Goal: Task Accomplishment & Management: Use online tool/utility

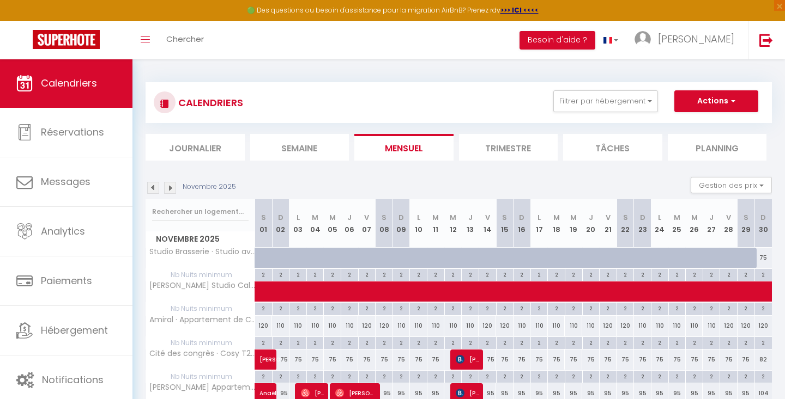
scroll to position [-1, 0]
click at [617, 150] on li "Tâches" at bounding box center [612, 147] width 99 height 27
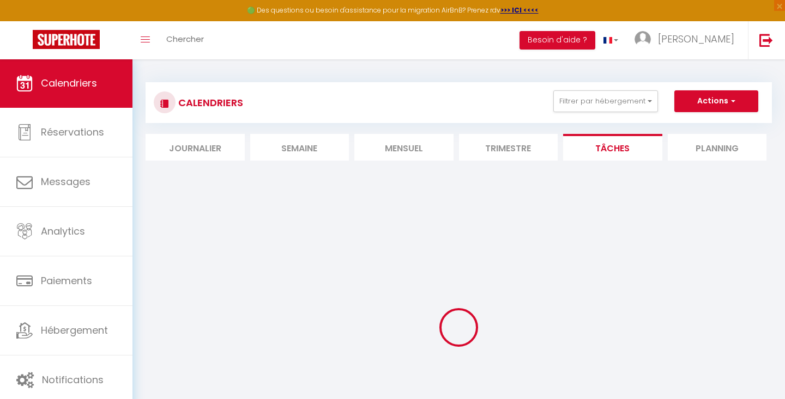
select select
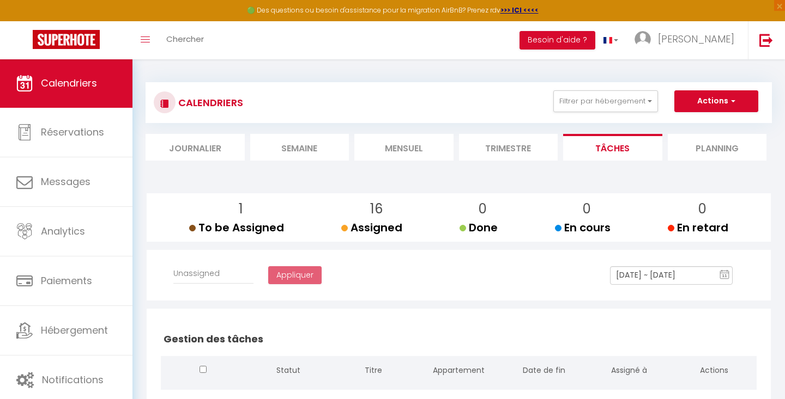
select select
checkbox input "false"
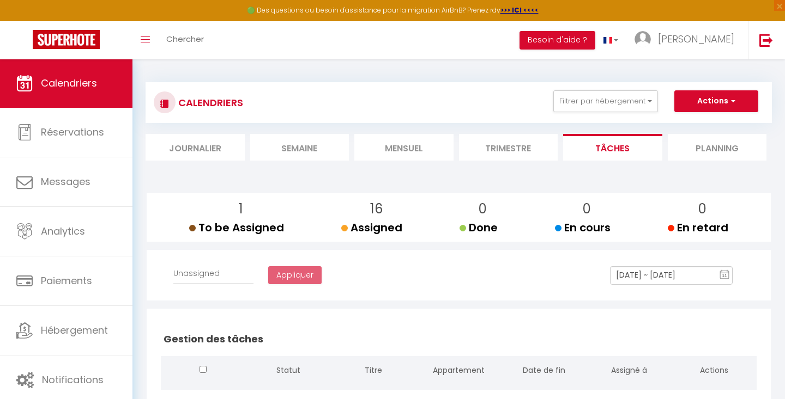
checkbox input "false"
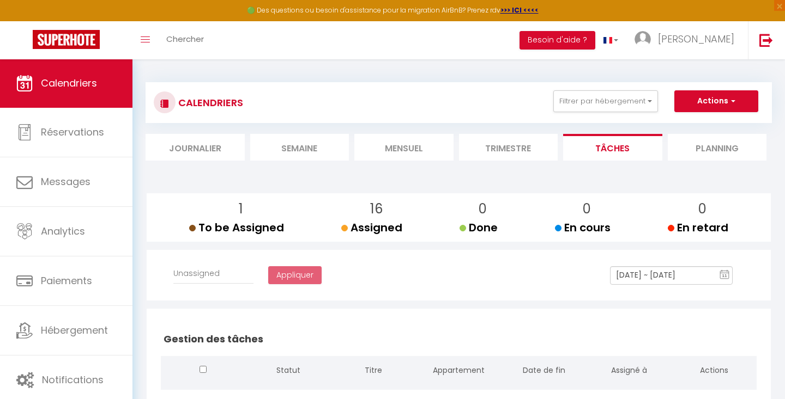
checkbox input "false"
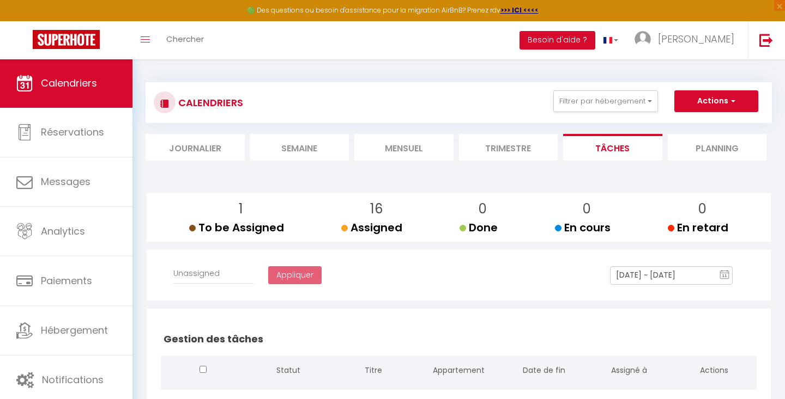
checkbox input "false"
select select
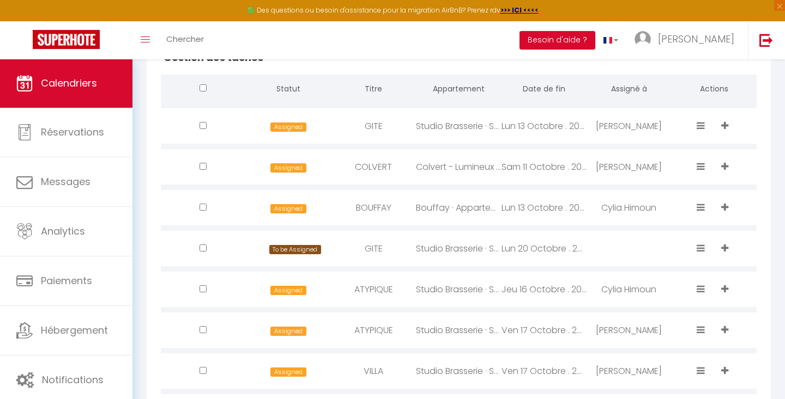
scroll to position [283, 0]
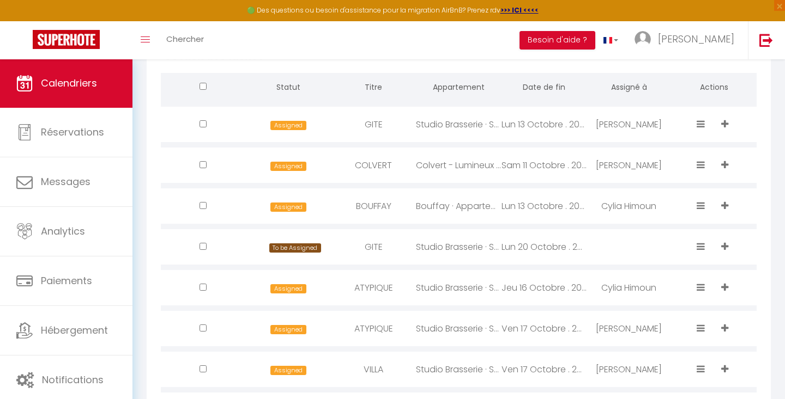
click at [453, 123] on div "Studio Brasserie · Studio avec Terrasse + Parking Sécur. [GEOGRAPHIC_DATA]" at bounding box center [458, 124] width 85 height 35
type input "GITE"
type textarea "7h / 17h"
select select "34949"
type input "[DATE]"
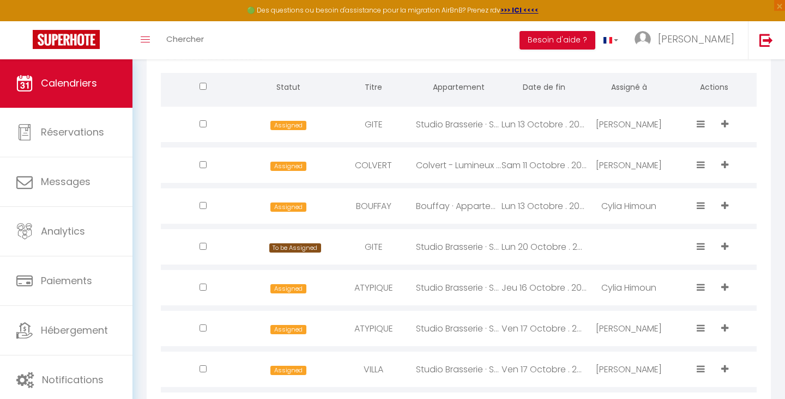
select select "35596"
select select
checkbox input "false"
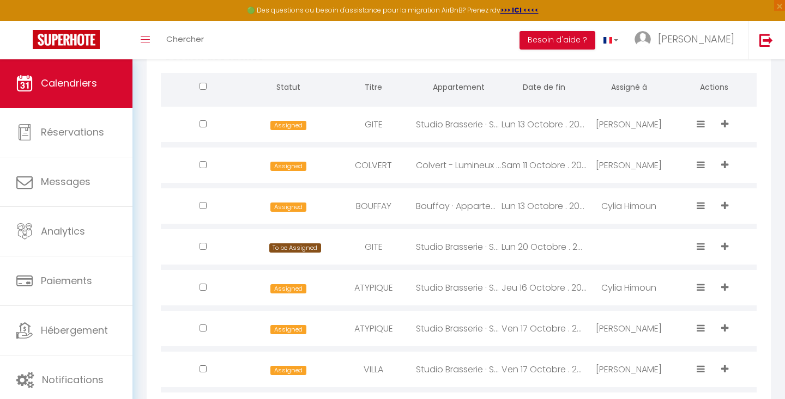
checkbox input "false"
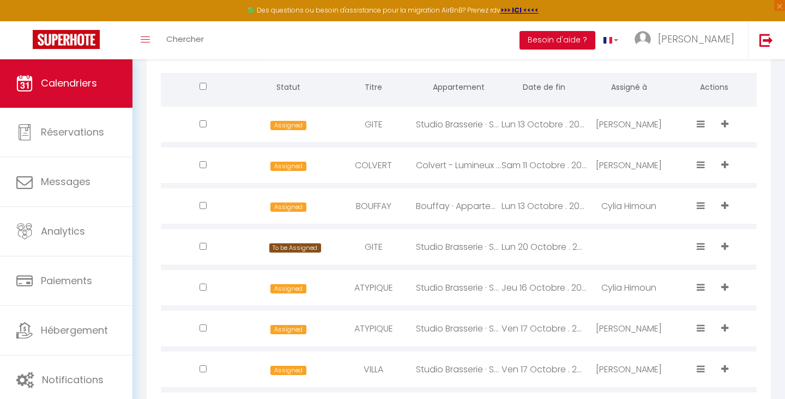
checkbox input "false"
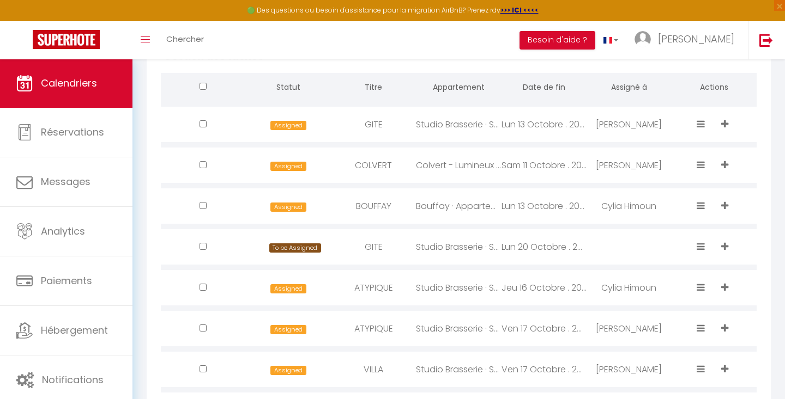
checkbox input "false"
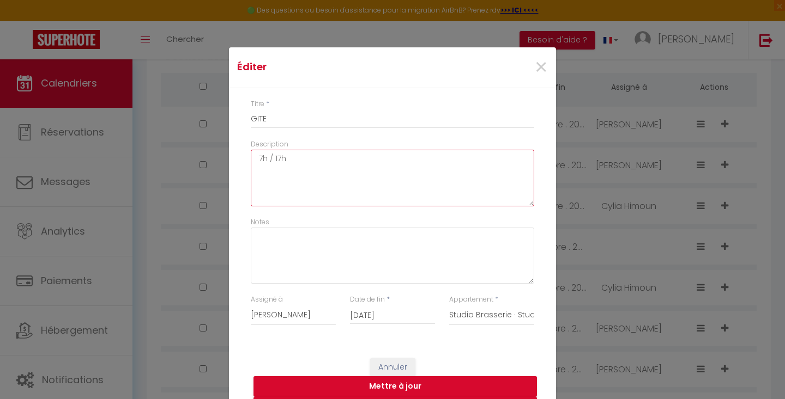
click at [384, 158] on textarea "7h / 17h" at bounding box center [392, 178] width 283 height 57
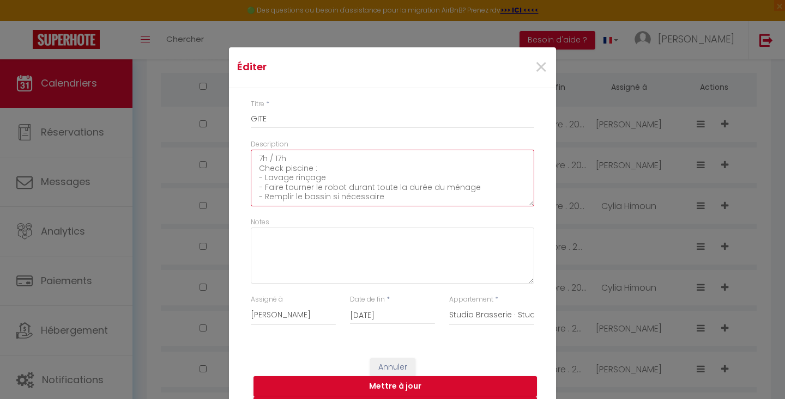
scroll to position [5, 0]
drag, startPoint x: 384, startPoint y: 158, endPoint x: 365, endPoint y: 187, distance: 35.4
click at [365, 187] on textarea "7h / 17h Check piscine : - Lavage rinçage - Faire tourner le robot durant toute…" at bounding box center [392, 178] width 283 height 57
click at [482, 195] on textarea "7h / 17h Check piscine : - Lavage rinçage - Faire tourner le robot durant toute…" at bounding box center [392, 178] width 283 height 57
click at [482, 198] on textarea "7h / 17h Check piscine : - Lavage rinçage - Faire tourner le robot durant toute…" at bounding box center [392, 178] width 283 height 57
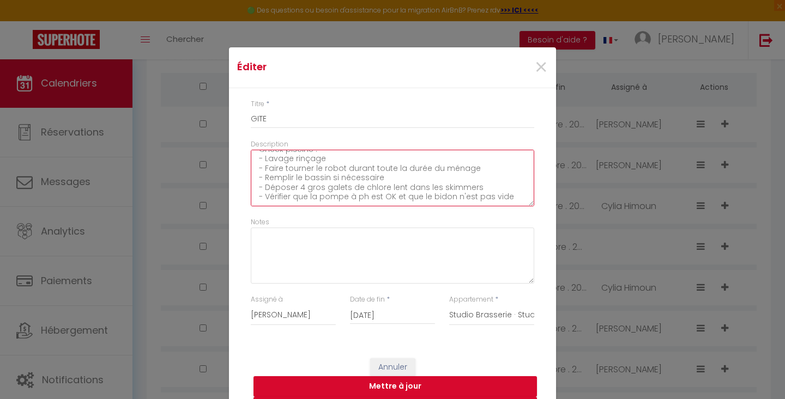
scroll to position [17, 0]
click at [402, 164] on textarea "7h / 17h Check piscine : - Lavage rinçage - Faire tourner le robot durant toute…" at bounding box center [392, 178] width 283 height 57
type textarea "7h / 17h Check piscine : - Lavage rinçage - Vérifier l'état du bassin (s'assure…"
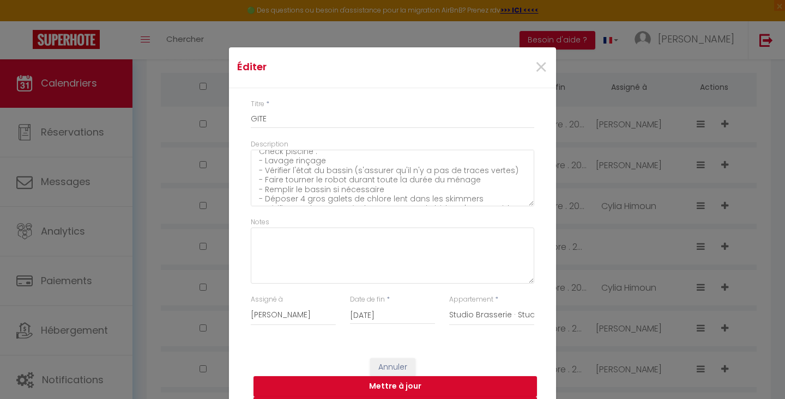
click at [426, 385] on button "Mettre à jour" at bounding box center [394, 387] width 283 height 21
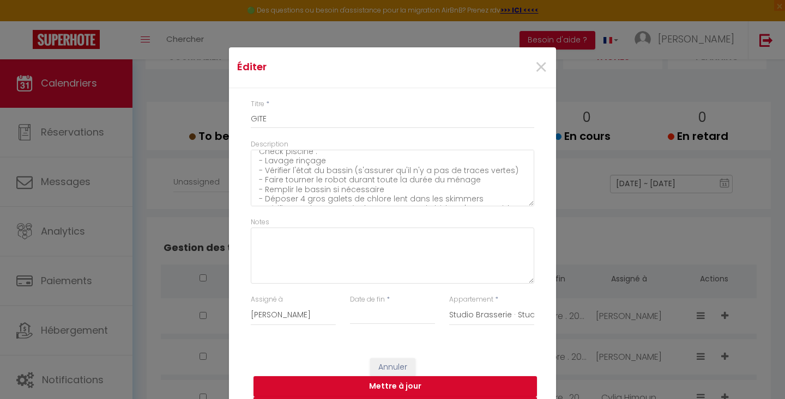
select select
